Goal: Information Seeking & Learning: Learn about a topic

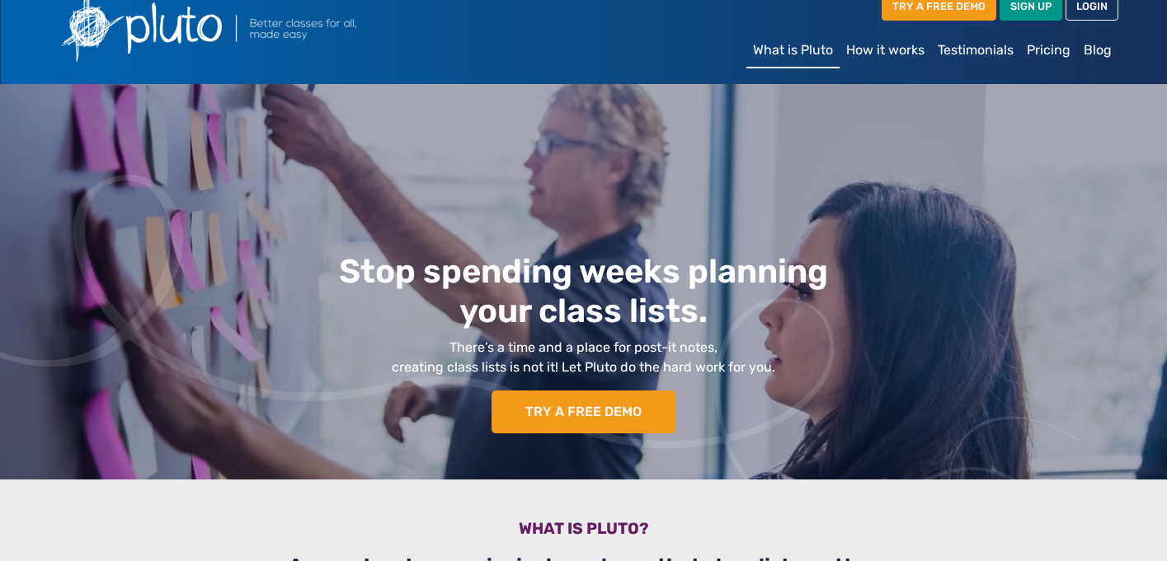
click at [886, 46] on link "How it works" at bounding box center [885, 50] width 92 height 33
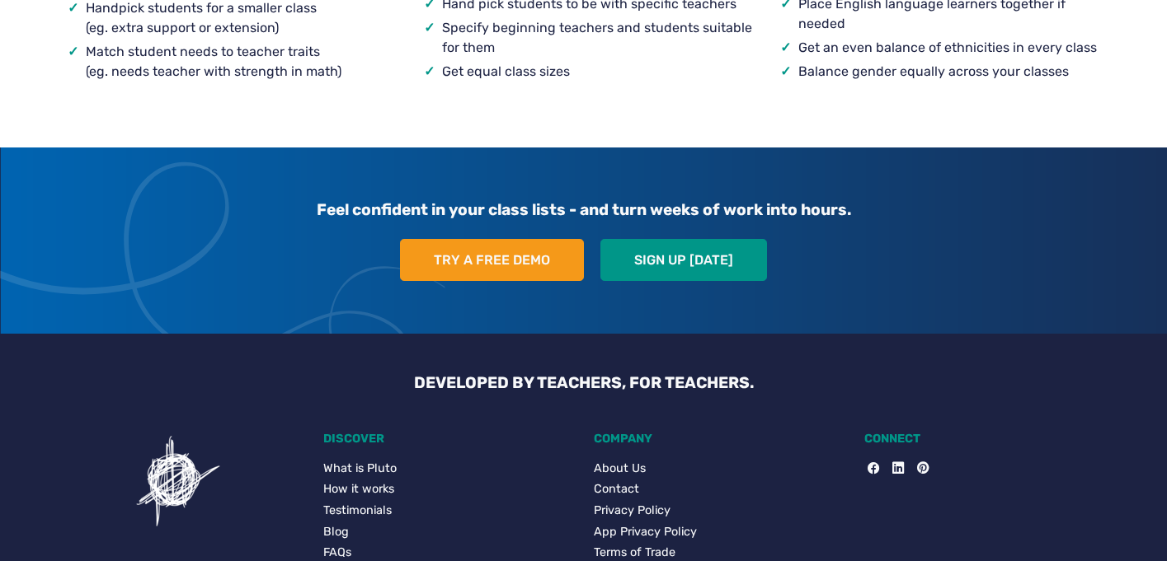
scroll to position [1815, 0]
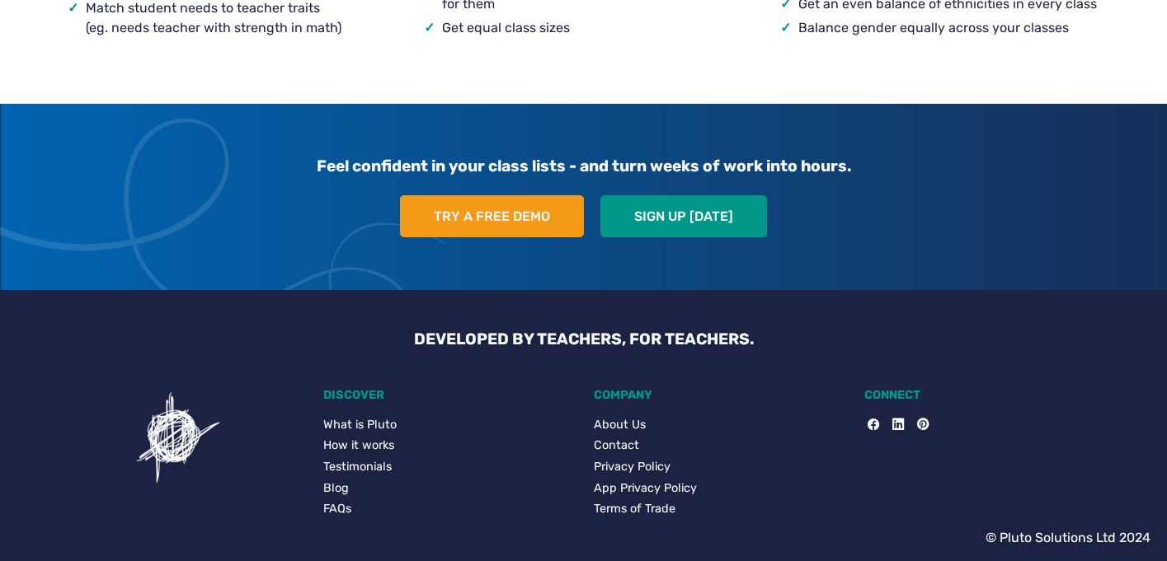
click at [353, 441] on link "How it works" at bounding box center [448, 446] width 251 height 18
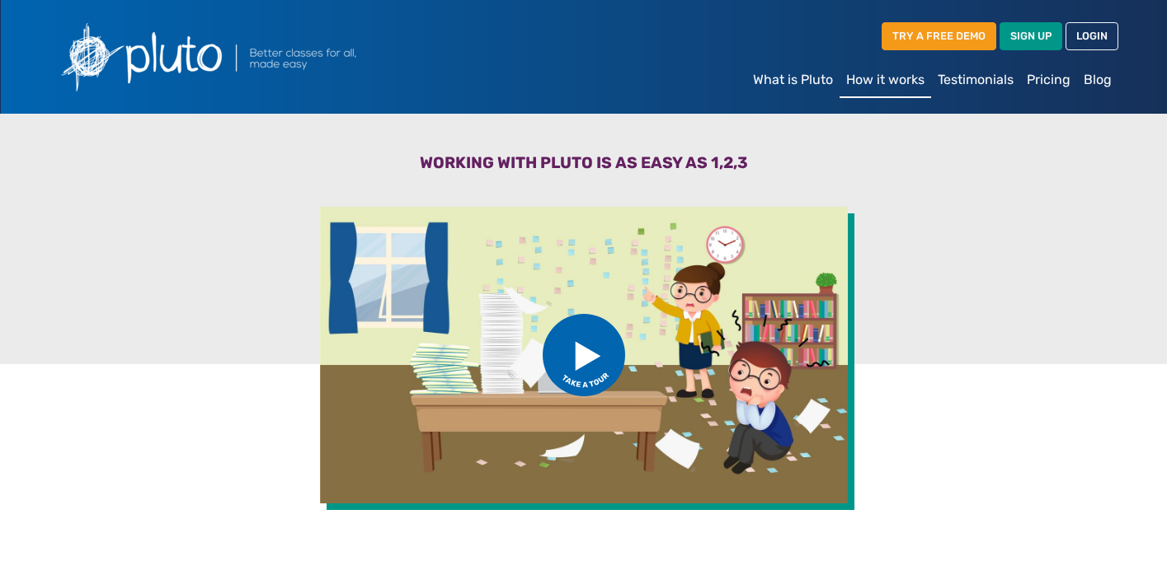
click at [588, 346] on img at bounding box center [583, 355] width 82 height 82
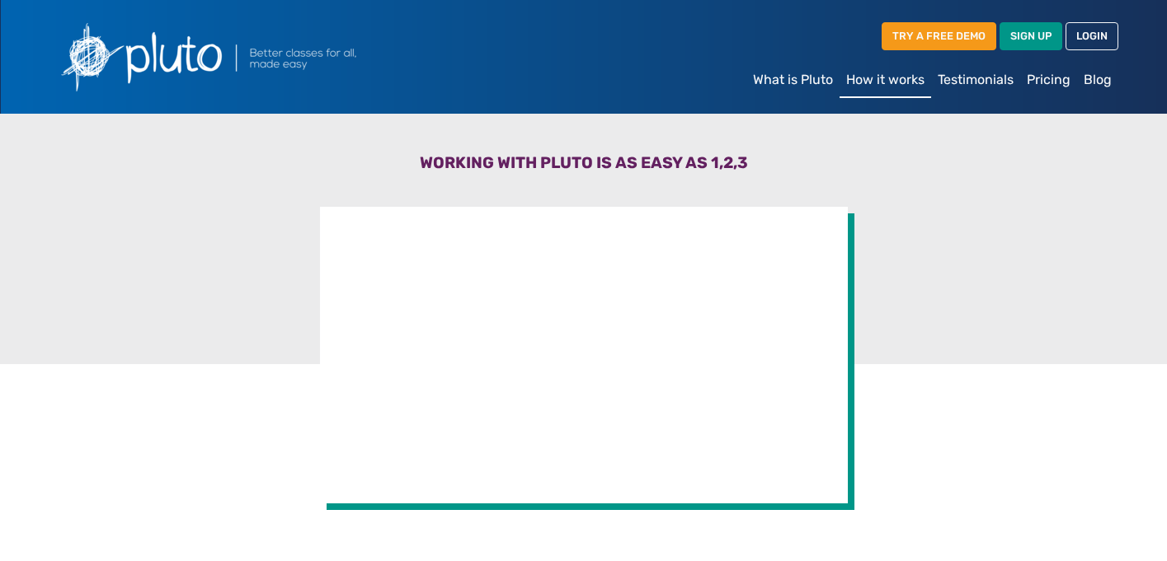
click at [1045, 76] on link "Pricing" at bounding box center [1048, 79] width 57 height 33
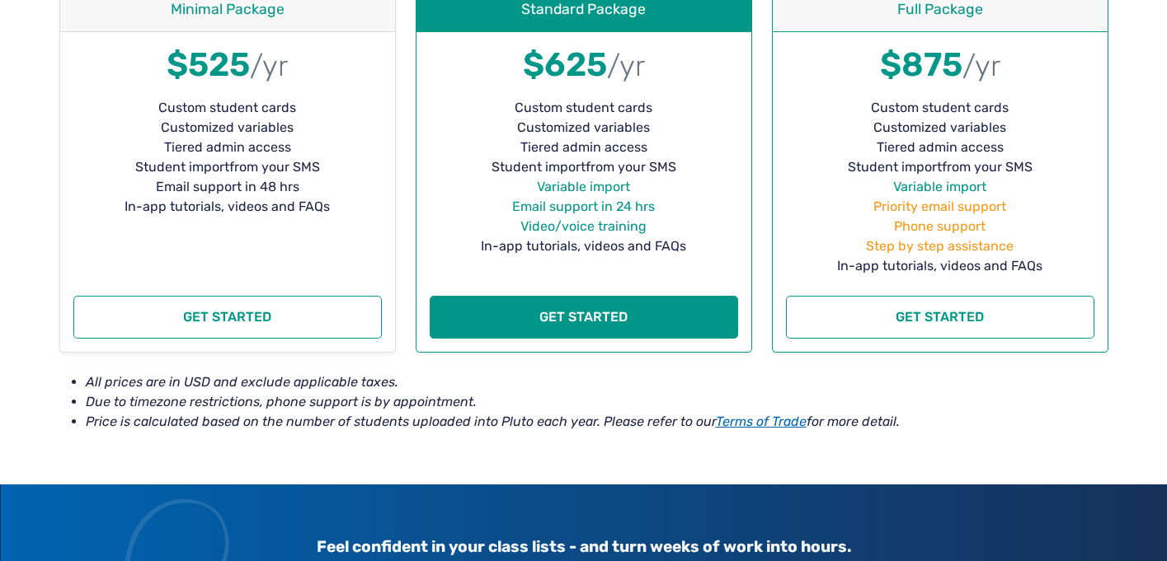
scroll to position [455, 0]
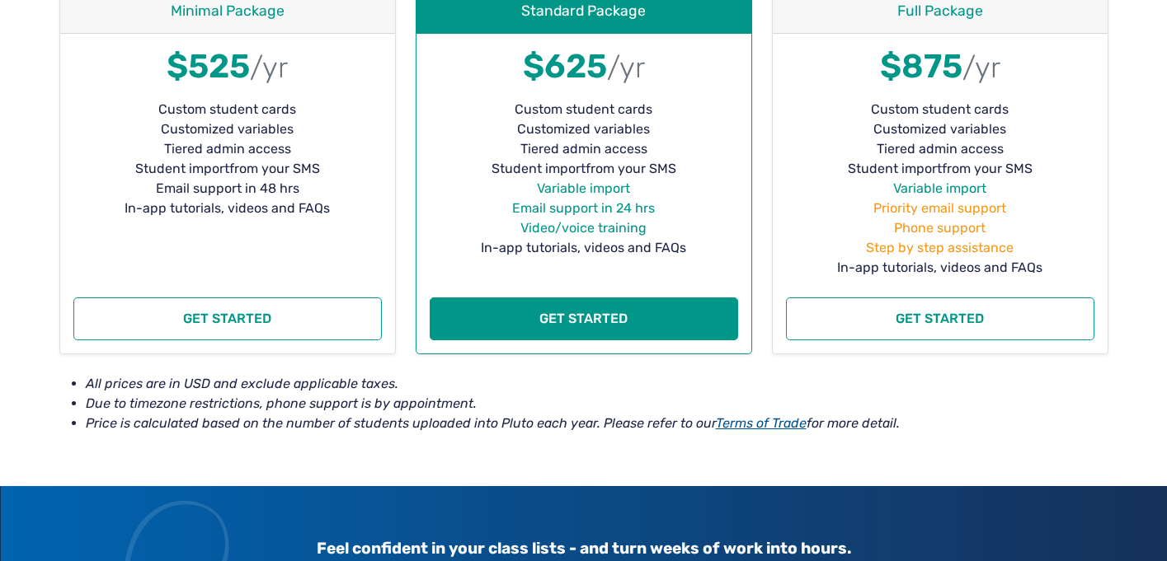
click at [757, 424] on link "Terms of Trade" at bounding box center [761, 424] width 91 height 16
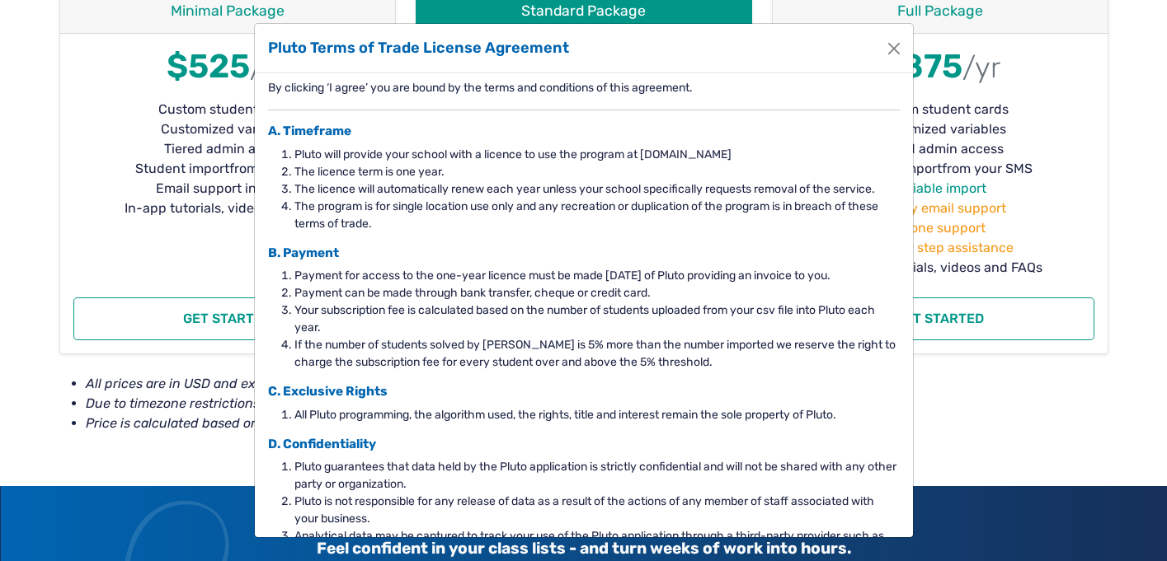
scroll to position [0, 0]
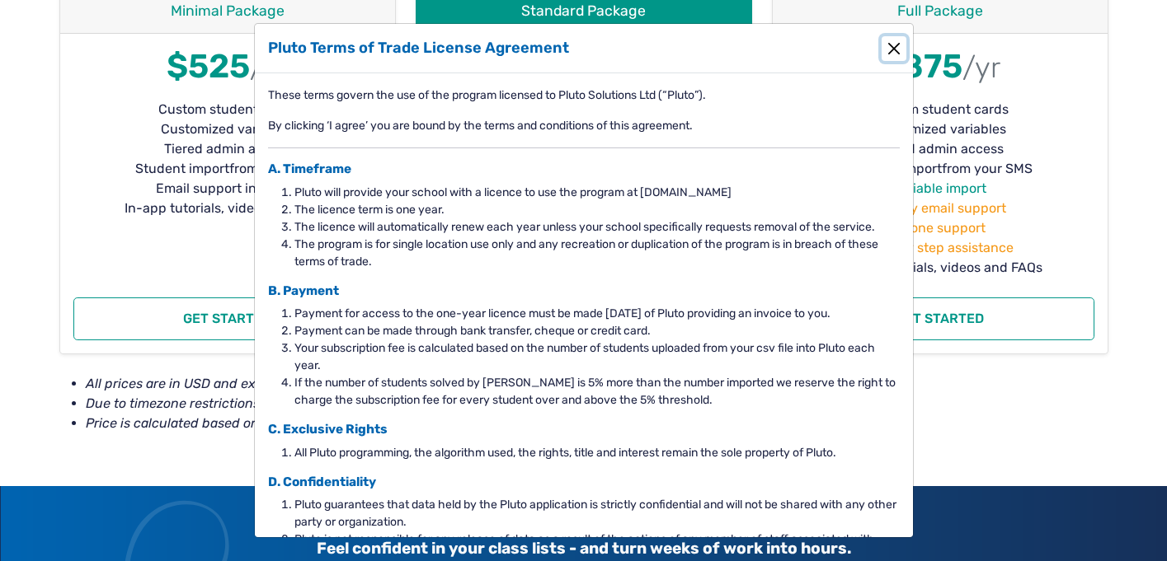
click at [894, 44] on button "Close" at bounding box center [893, 48] width 25 height 25
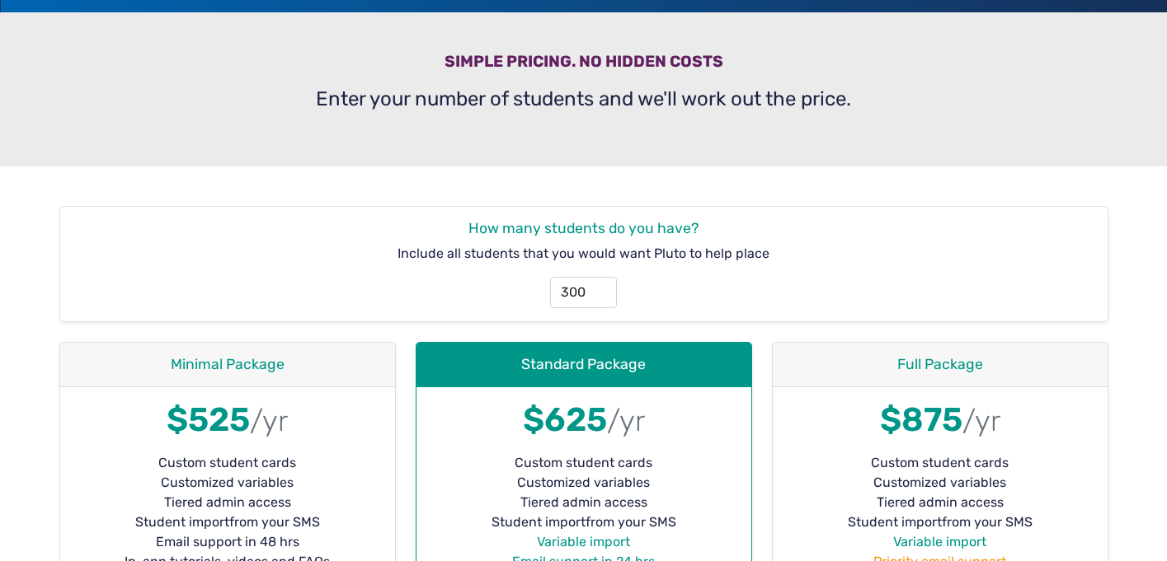
scroll to position [96, 0]
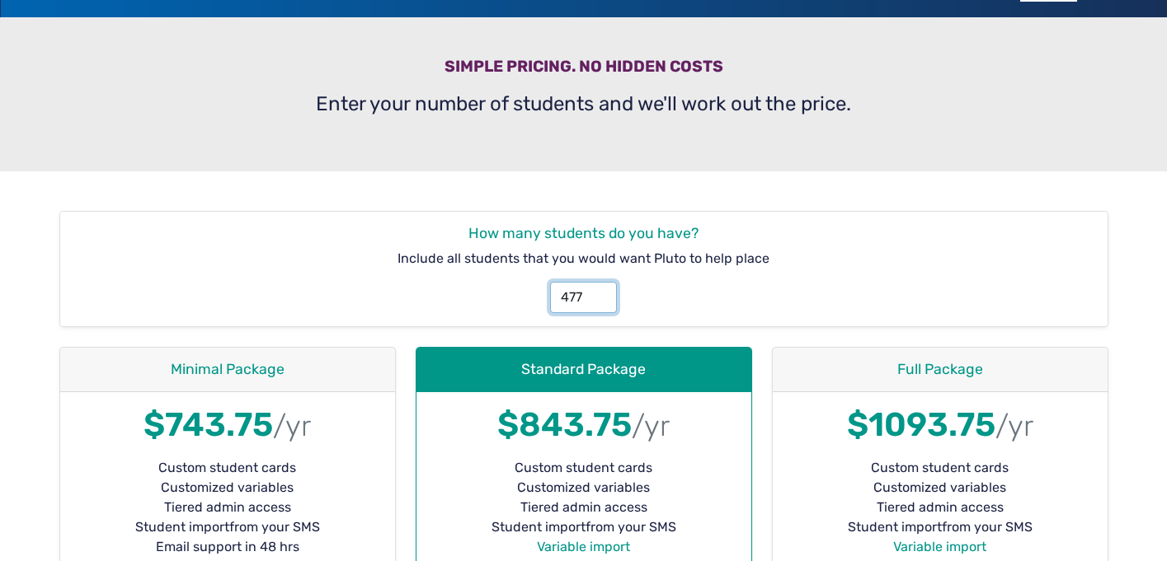
type input "477"
click at [600, 291] on input "477" at bounding box center [583, 297] width 67 height 31
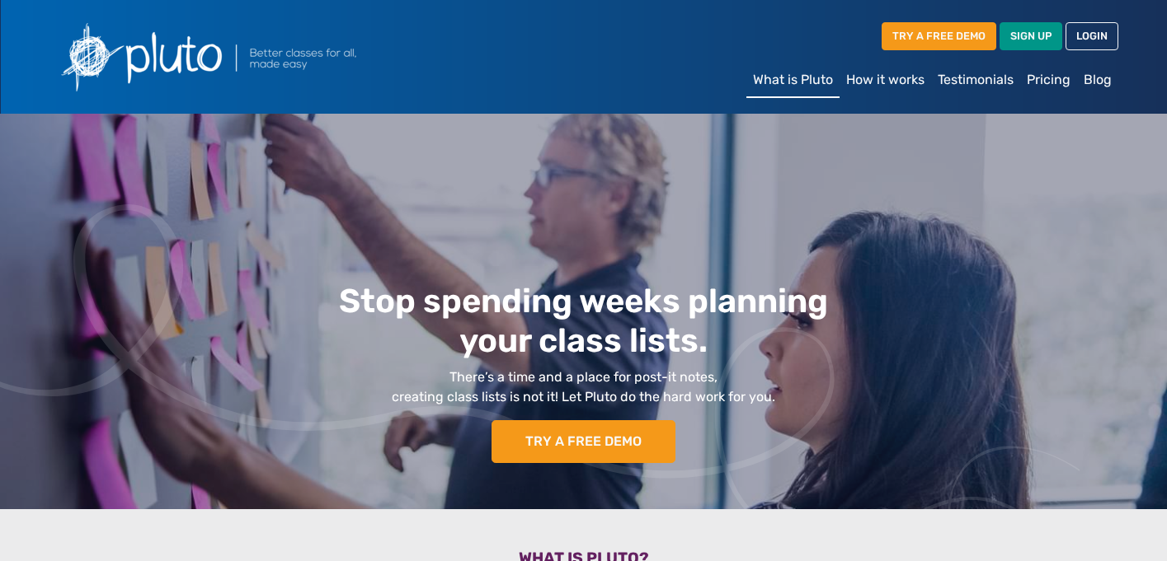
click at [1048, 80] on link "Pricing" at bounding box center [1048, 79] width 57 height 33
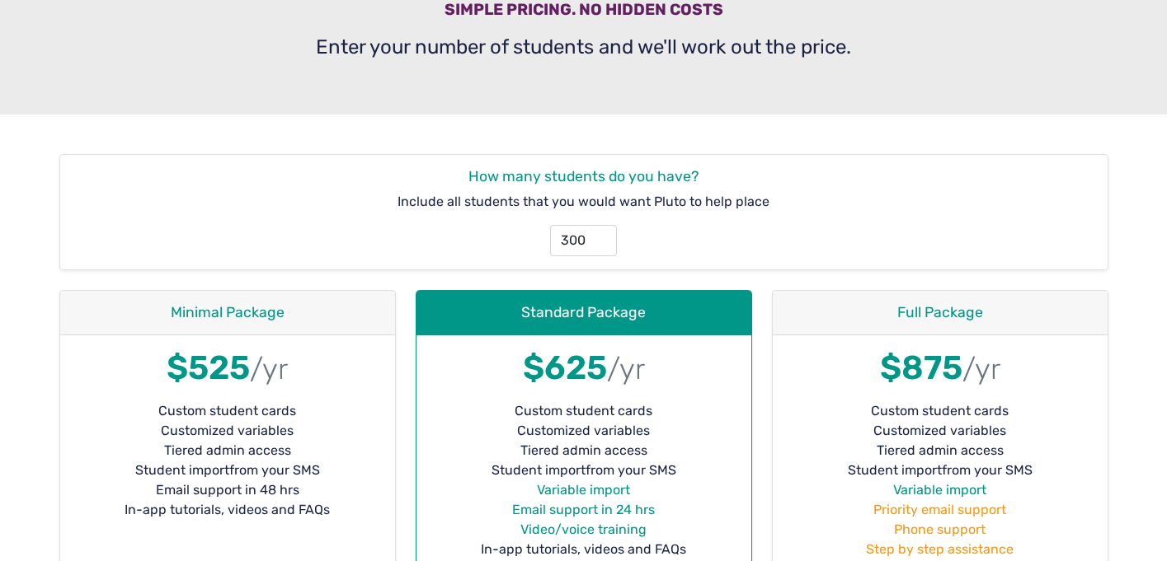
scroll to position [155, 0]
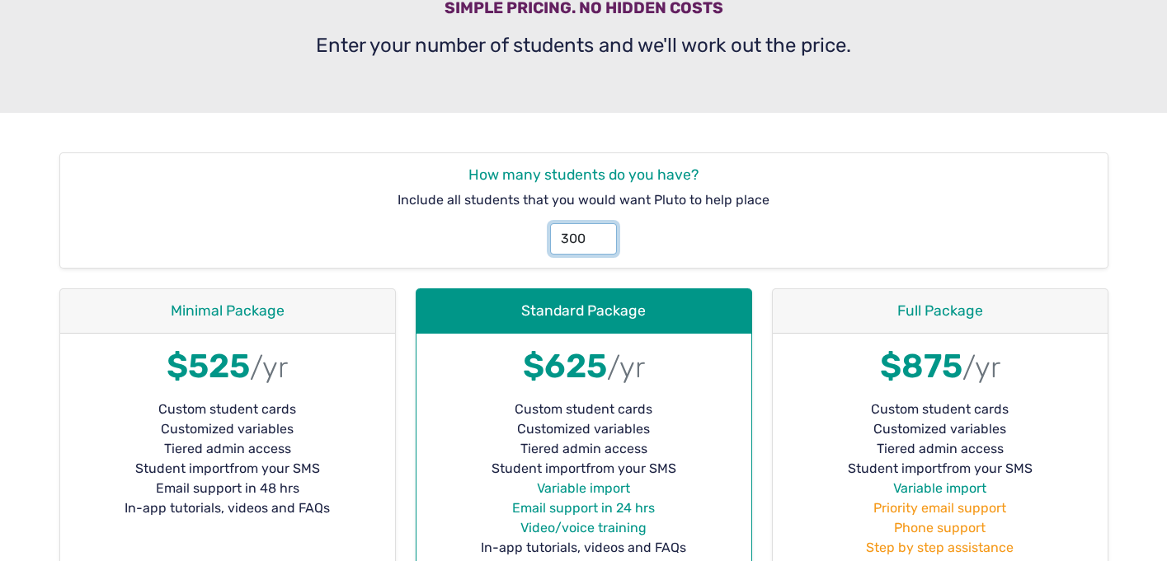
drag, startPoint x: 587, startPoint y: 236, endPoint x: 533, endPoint y: 235, distance: 53.6
click at [533, 235] on div "300" at bounding box center [583, 232] width 1040 height 45
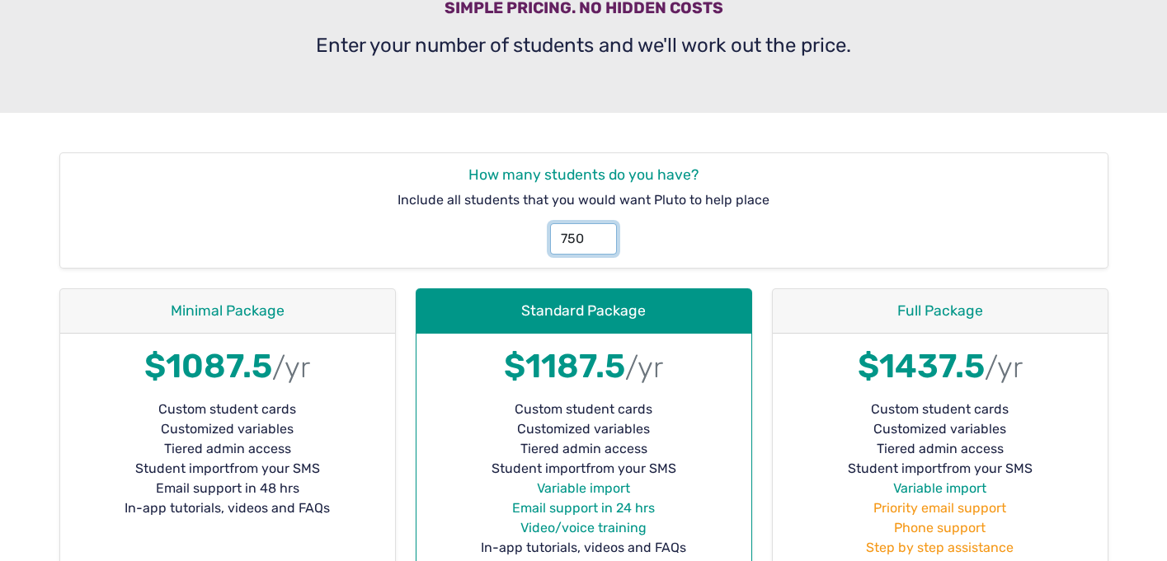
type input "750"
click at [673, 231] on div "750" at bounding box center [583, 232] width 1040 height 45
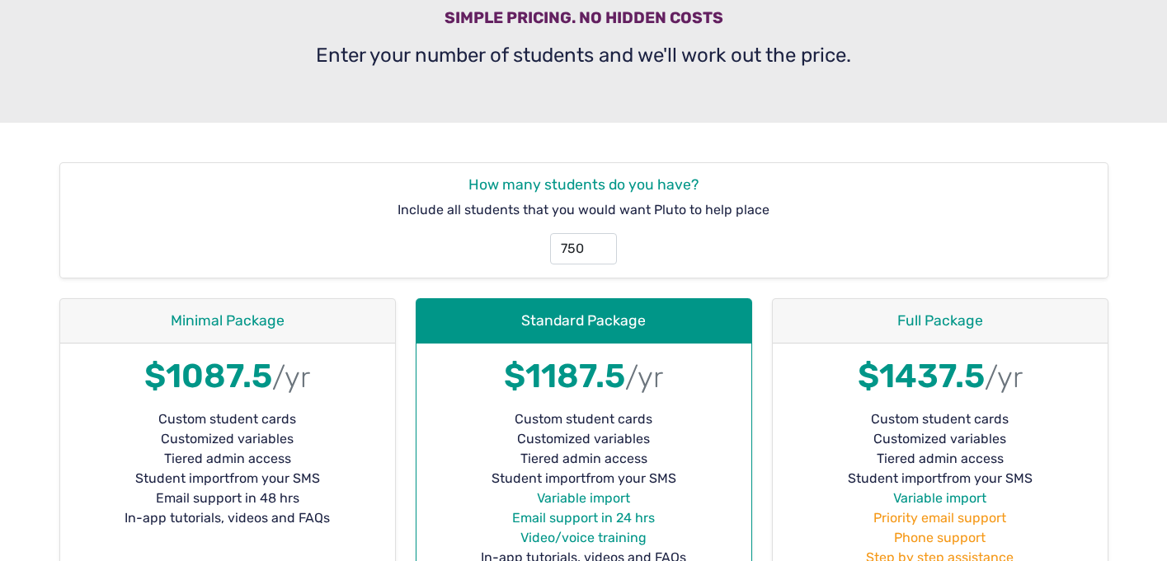
scroll to position [0, 0]
